Goal: Task Accomplishment & Management: Manage account settings

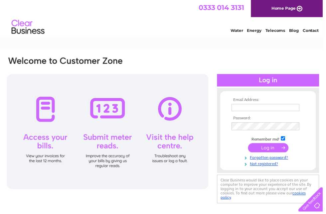
click at [265, 110] on input "text" at bounding box center [268, 108] width 68 height 7
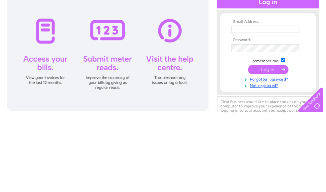
scroll to position [79, 0]
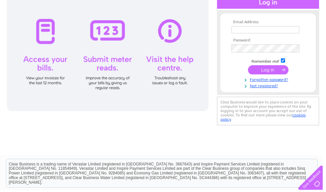
type input "earnequestrian@gmail.com"
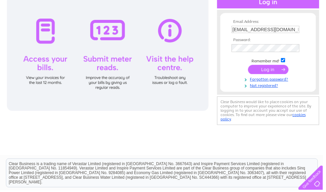
click at [276, 73] on input "submit" at bounding box center [270, 70] width 41 height 9
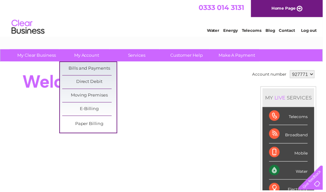
click at [102, 68] on link "Bills and Payments" at bounding box center [90, 69] width 55 height 13
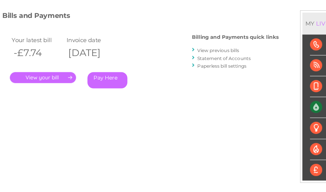
scroll to position [83, 0]
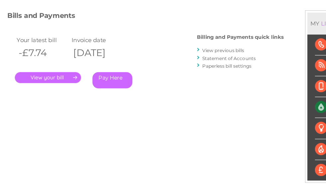
click at [62, 66] on link "." at bounding box center [42, 71] width 58 height 10
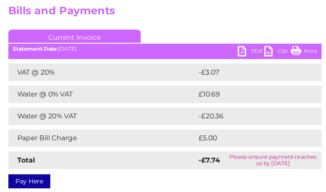
scroll to position [44, 0]
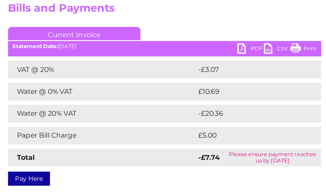
click at [84, 51] on link "Current Invoice" at bounding box center [56, 56] width 100 height 10
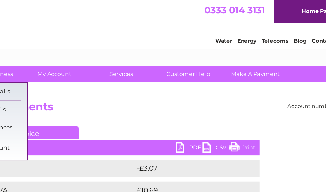
scroll to position [0, 0]
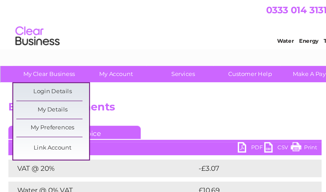
click at [50, 95] on link "My Preferences" at bounding box center [39, 96] width 55 height 13
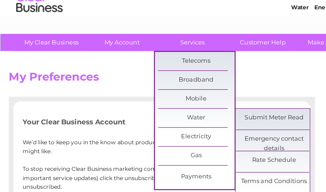
click at [147, 146] on link "Payments" at bounding box center [140, 152] width 55 height 13
